Goal: Information Seeking & Learning: Obtain resource

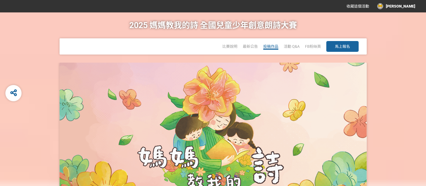
click at [269, 47] on span "投稿作品" at bounding box center [270, 46] width 15 height 4
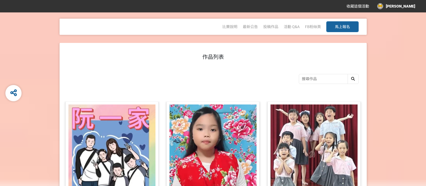
scroll to position [6, 0]
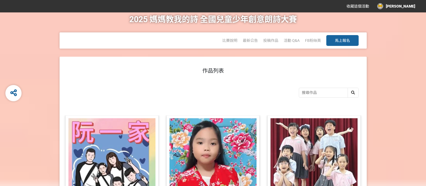
click at [320, 96] on input "search" at bounding box center [328, 92] width 59 height 9
type input "客"
click at [353, 92] on div at bounding box center [353, 92] width 11 height 9
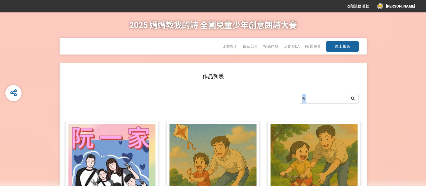
drag, startPoint x: 425, startPoint y: 54, endPoint x: 423, endPoint y: 106, distance: 51.8
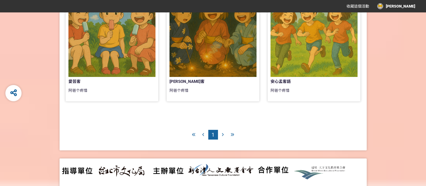
scroll to position [262, 0]
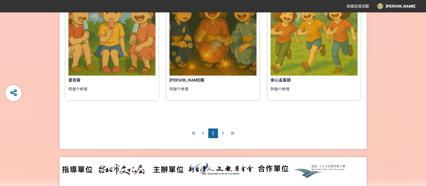
click at [222, 133] on icon at bounding box center [223, 133] width 2 height 4
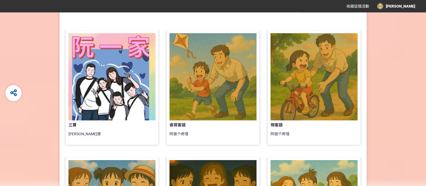
scroll to position [92, 0]
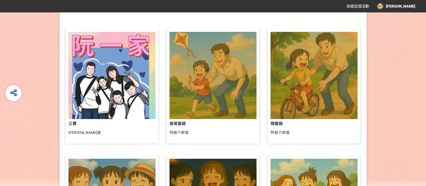
click at [98, 84] on div at bounding box center [111, 75] width 87 height 87
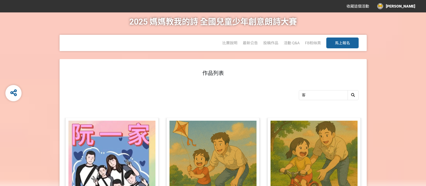
scroll to position [5, 0]
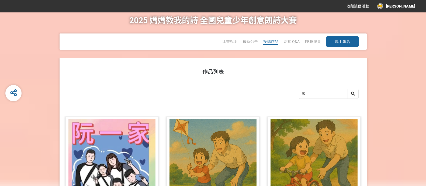
click at [274, 42] on span "投稿作品" at bounding box center [270, 41] width 15 height 4
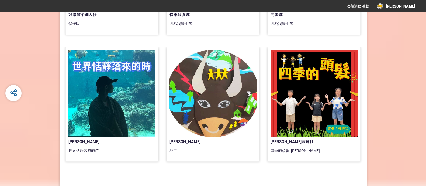
scroll to position [496, 0]
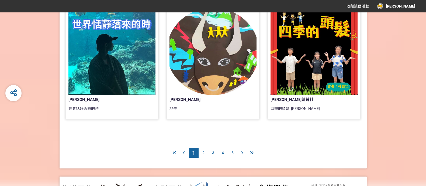
click at [204, 153] on span "2" at bounding box center [203, 152] width 2 height 4
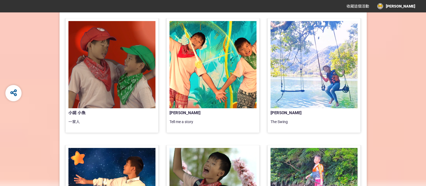
scroll to position [231, 0]
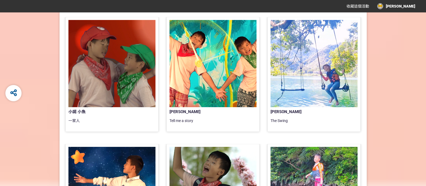
click at [105, 49] on div at bounding box center [111, 63] width 87 height 87
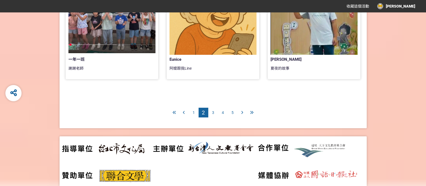
scroll to position [544, 0]
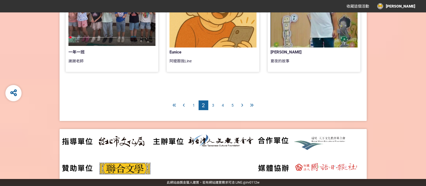
click at [213, 105] on span "3" at bounding box center [213, 105] width 2 height 4
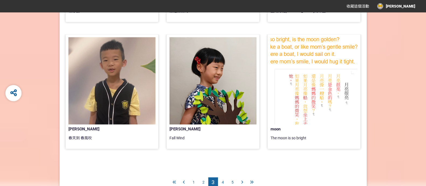
scroll to position [544, 0]
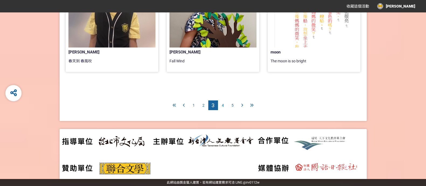
click at [223, 106] on span "4" at bounding box center [223, 105] width 2 height 4
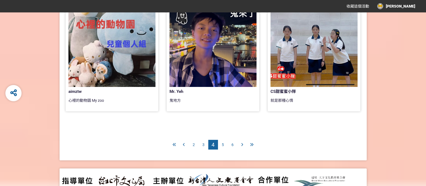
scroll to position [503, 0]
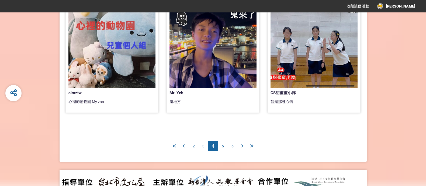
click at [222, 144] on span "5" at bounding box center [223, 146] width 2 height 4
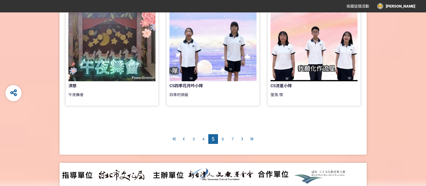
scroll to position [520, 0]
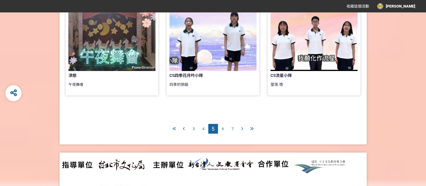
click at [223, 127] on span "6" at bounding box center [223, 128] width 2 height 4
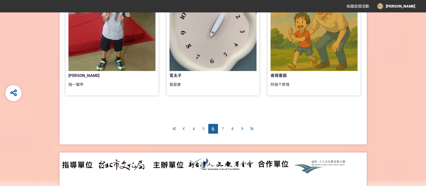
scroll to position [518, 0]
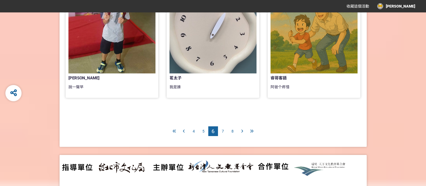
click at [223, 129] on span "7" at bounding box center [223, 131] width 2 height 4
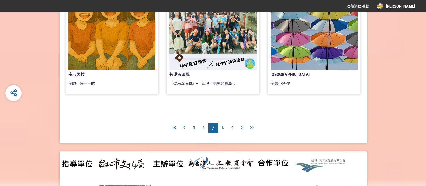
scroll to position [526, 0]
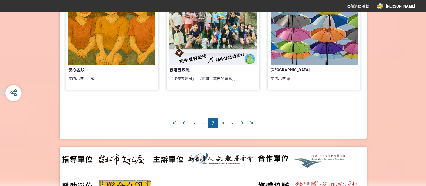
click at [223, 123] on span "8" at bounding box center [223, 123] width 2 height 4
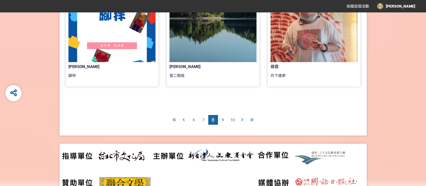
scroll to position [544, 0]
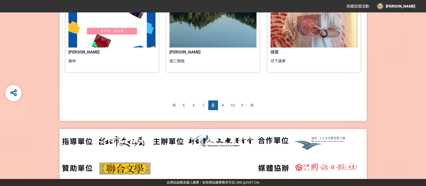
click at [223, 104] on span "9" at bounding box center [223, 105] width 2 height 4
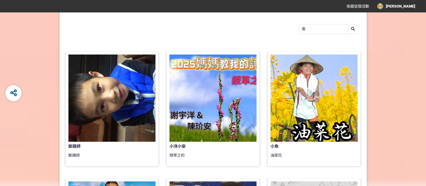
scroll to position [73, 0]
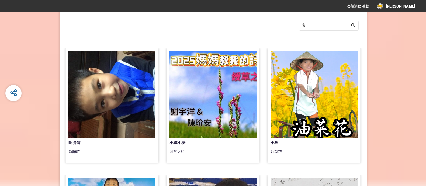
click at [222, 100] on div at bounding box center [213, 94] width 87 height 87
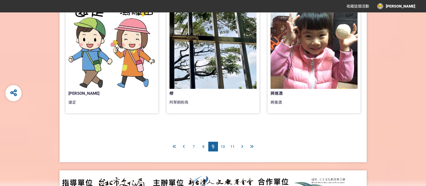
scroll to position [525, 0]
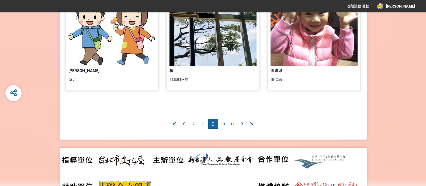
click at [223, 123] on span "10" at bounding box center [223, 124] width 4 height 4
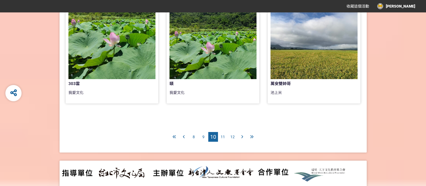
scroll to position [544, 0]
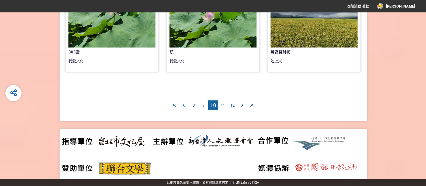
click at [222, 104] on span "11" at bounding box center [223, 105] width 4 height 4
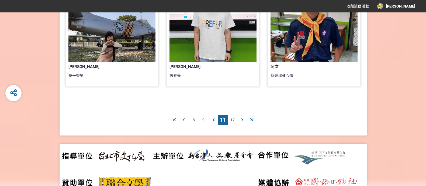
scroll to position [544, 0]
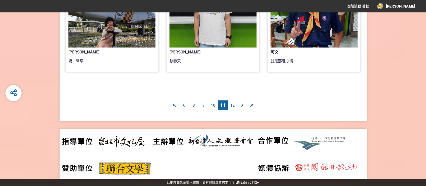
click at [232, 103] on span "12" at bounding box center [232, 105] width 4 height 4
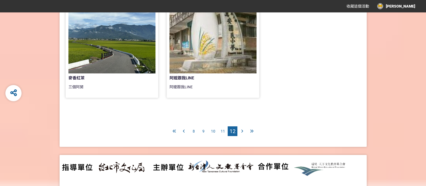
scroll to position [396, 0]
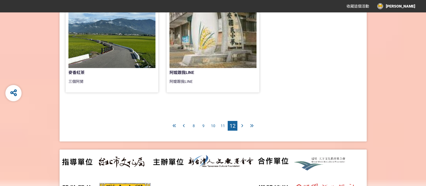
click at [241, 125] on icon at bounding box center [242, 126] width 2 height 4
click at [233, 127] on span "12" at bounding box center [233, 125] width 6 height 6
click at [215, 43] on div at bounding box center [213, 24] width 87 height 87
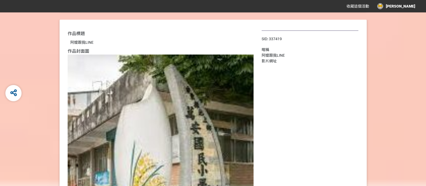
scroll to position [42, 0]
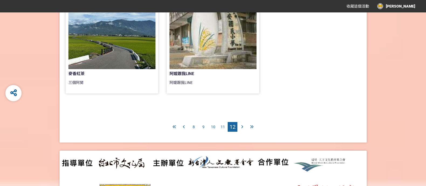
scroll to position [396, 0]
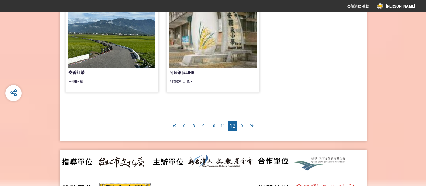
click at [193, 128] on div "8" at bounding box center [194, 126] width 10 height 10
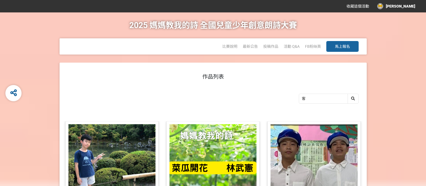
click at [204, 141] on div at bounding box center [213, 167] width 87 height 87
click at [251, 45] on span "最新公告" at bounding box center [250, 46] width 15 height 4
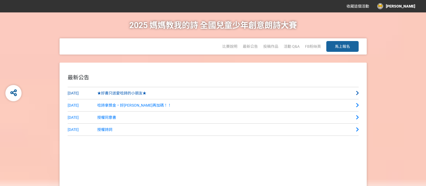
click at [124, 94] on span "★好書只送愛唸詩的小朋友★" at bounding box center [121, 93] width 49 height 4
click at [106, 115] on span "授權同意書" at bounding box center [106, 117] width 19 height 4
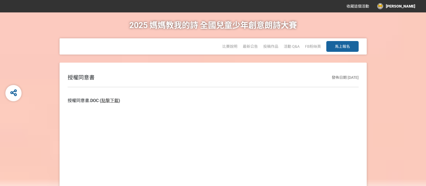
click at [114, 99] on link "點擊下載" at bounding box center [109, 100] width 17 height 5
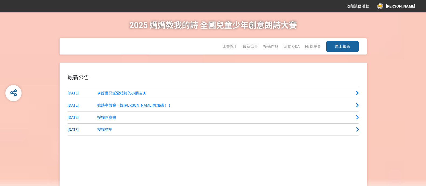
click at [102, 130] on span "授權詩詞" at bounding box center [104, 129] width 15 height 4
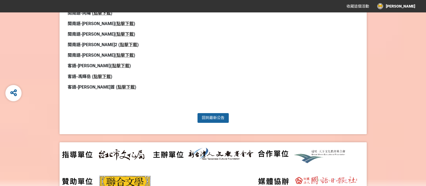
scroll to position [354, 0]
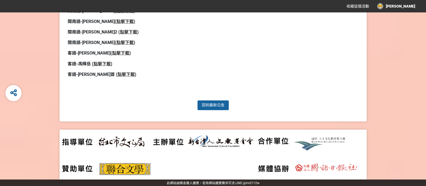
click at [117, 76] on strong "點擊下載" at bounding box center [125, 74] width 17 height 5
